Goal: Task Accomplishment & Management: Use online tool/utility

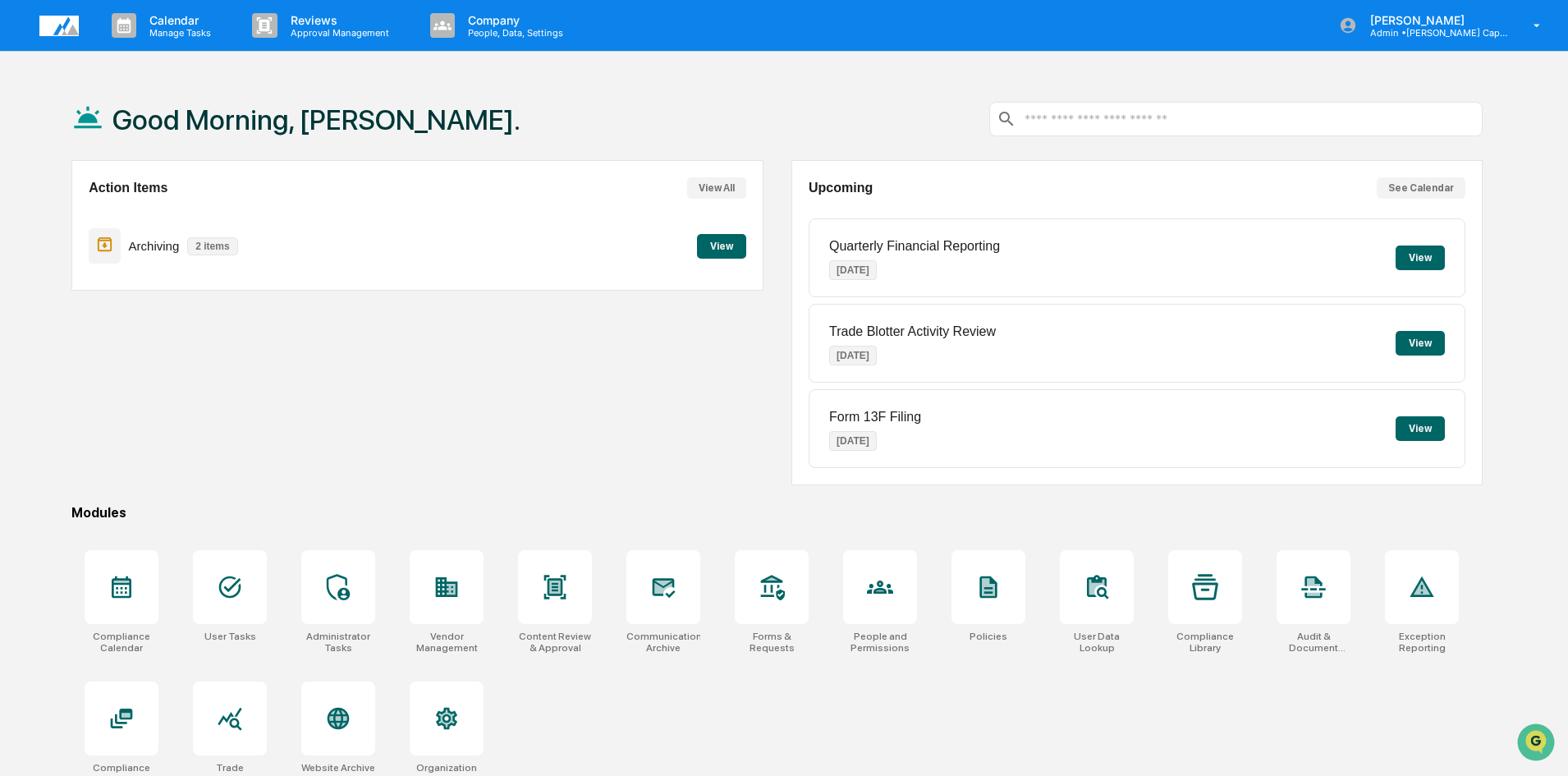
click at [720, 244] on button "View" at bounding box center [722, 246] width 50 height 24
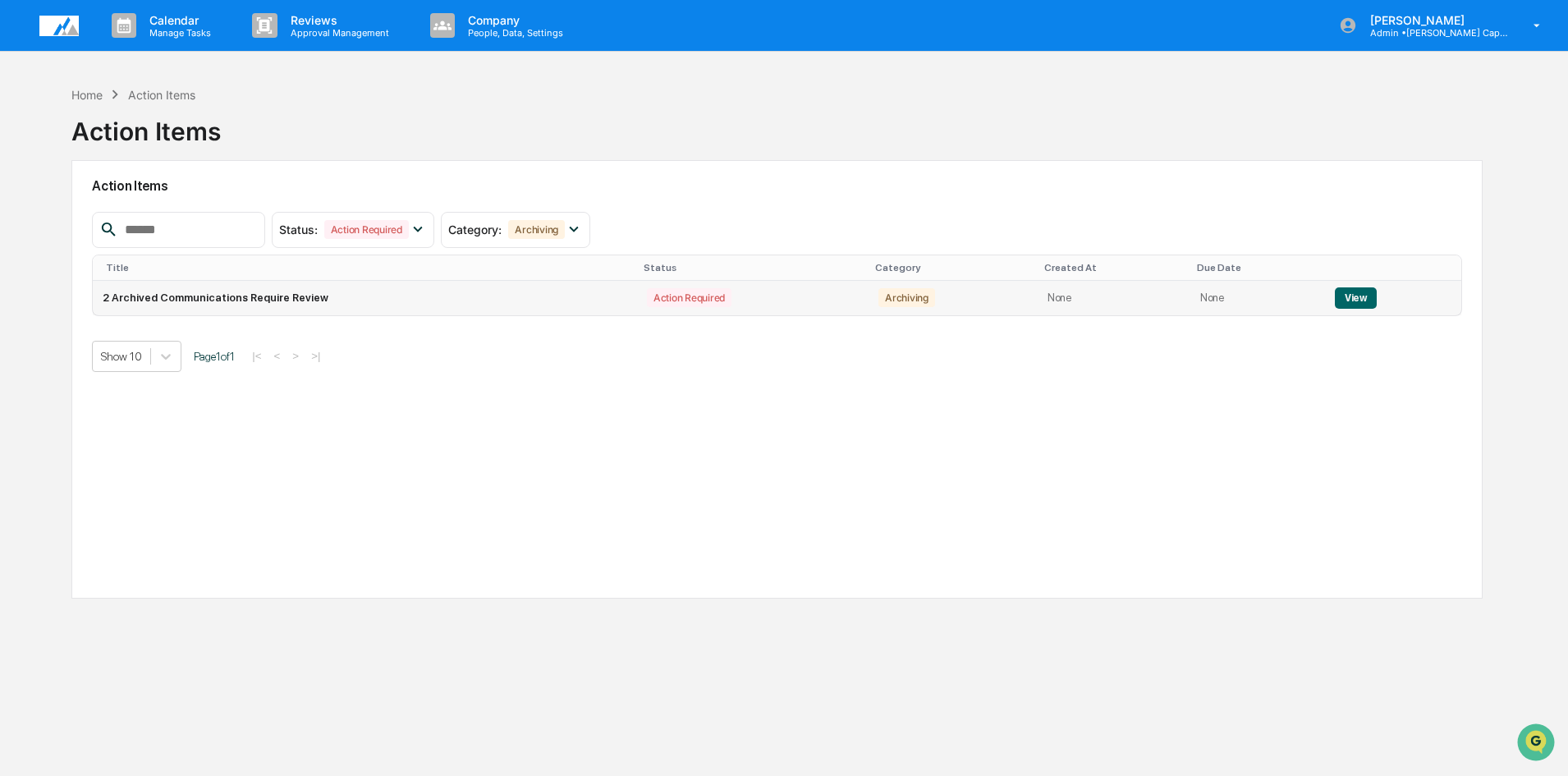
click at [285, 297] on td "2 Archived Communications Require Review" at bounding box center [365, 298] width 545 height 34
click at [1353, 291] on button "View" at bounding box center [1356, 297] width 42 height 21
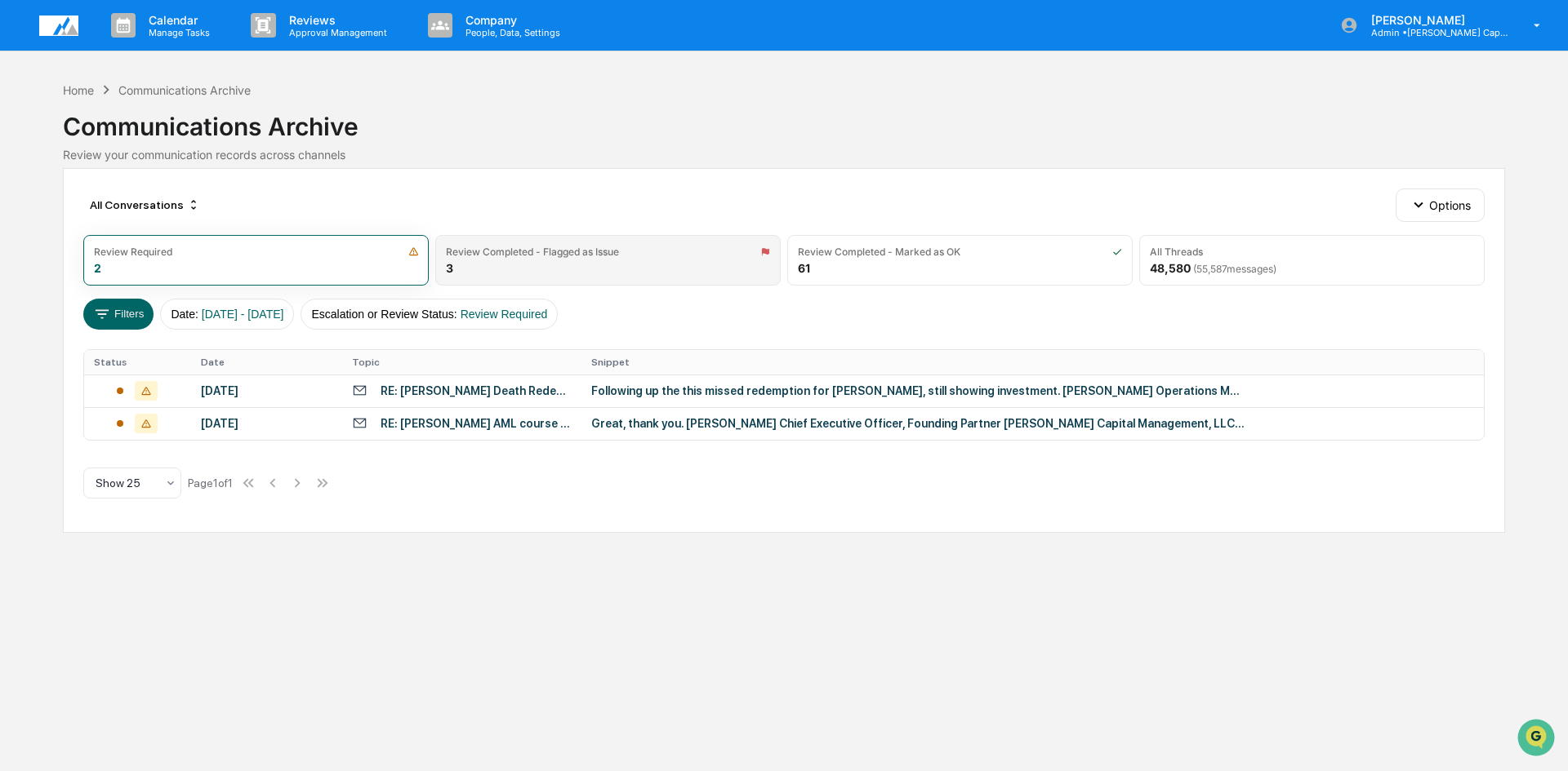
click at [511, 255] on div "Review Completed - Flagged as Issue" at bounding box center [532, 251] width 173 height 13
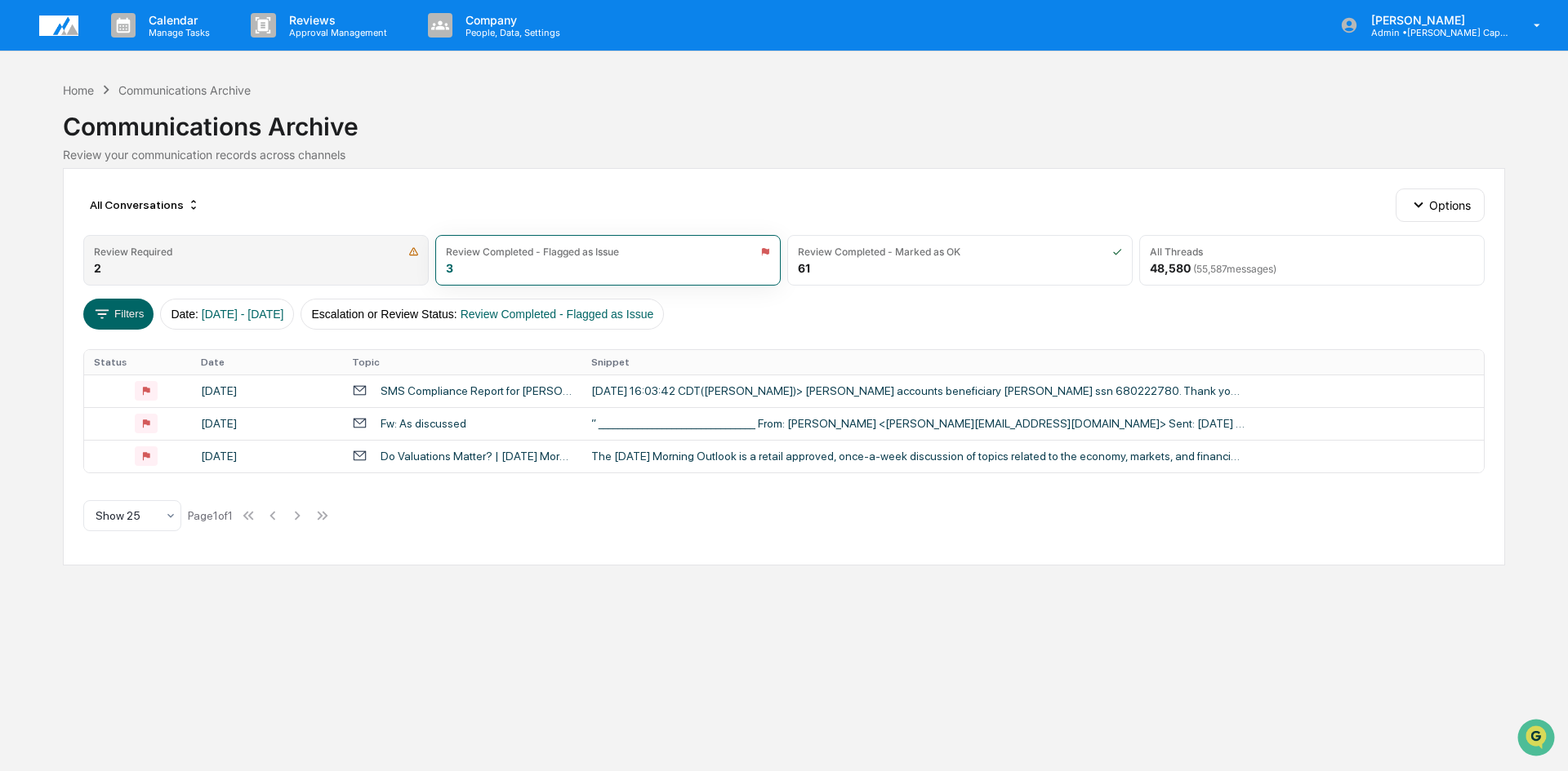
click at [260, 256] on div "Review Required" at bounding box center [256, 251] width 324 height 13
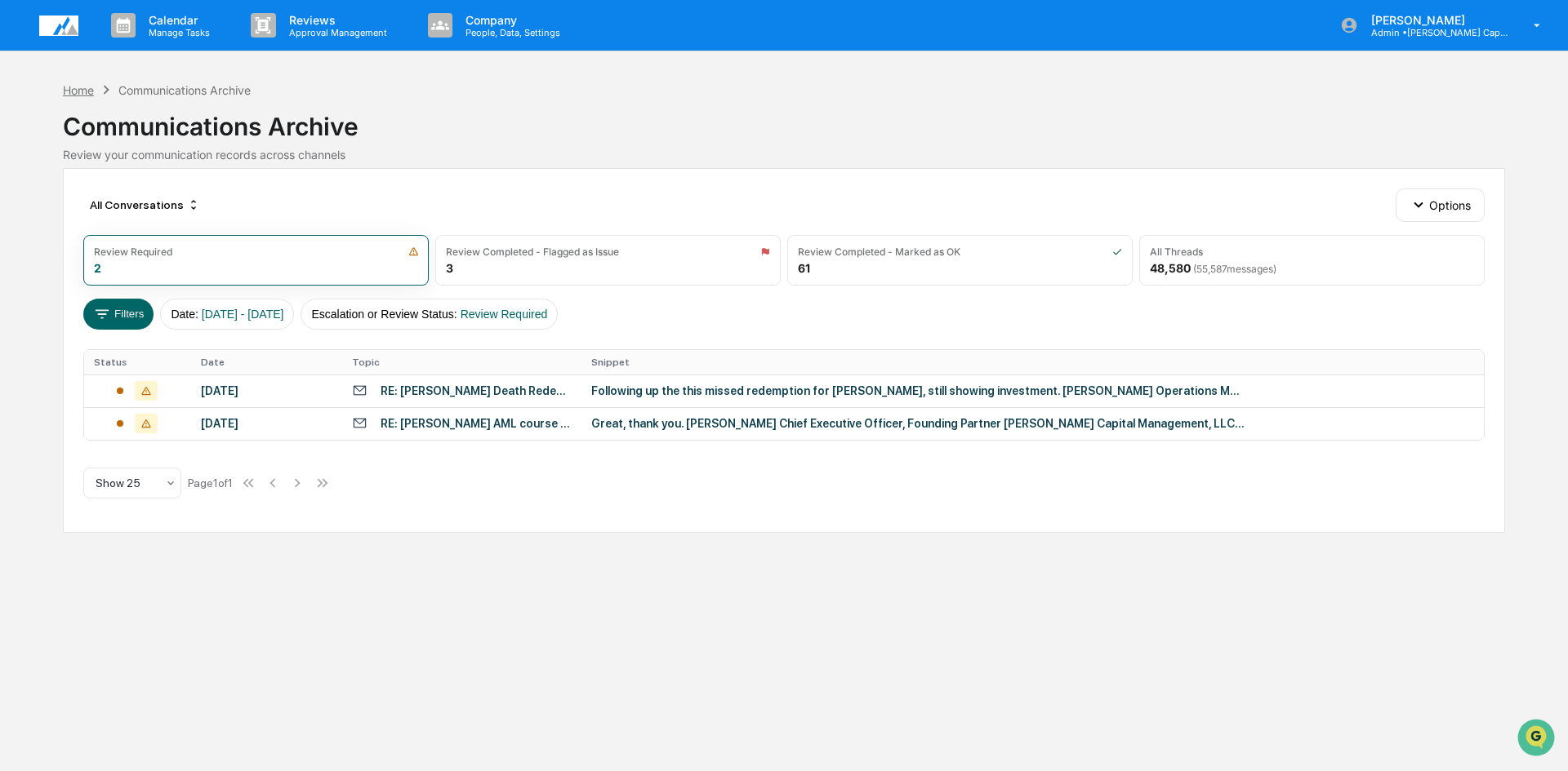
click at [68, 87] on div "Home" at bounding box center [78, 90] width 31 height 14
